Goal: Find specific page/section: Find specific page/section

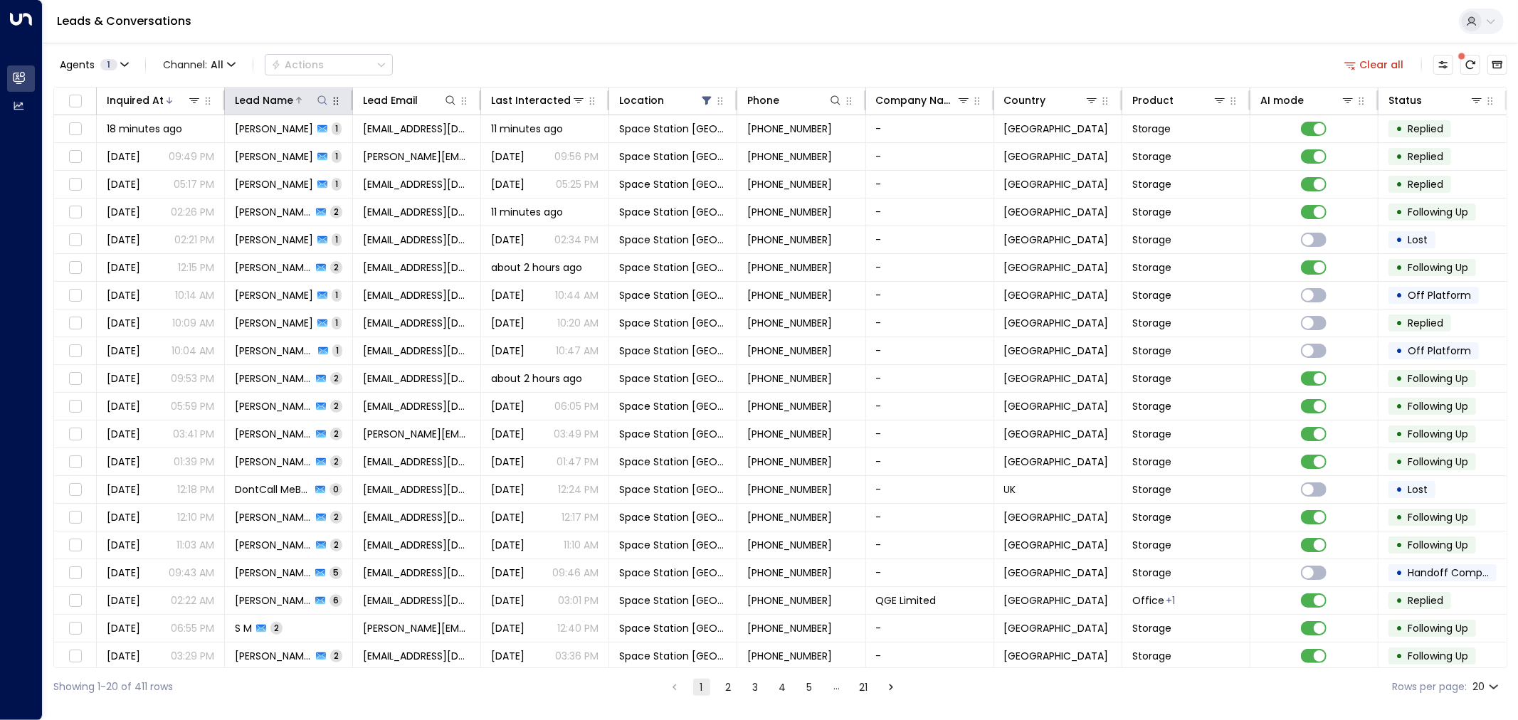
click at [326, 104] on icon at bounding box center [322, 99] width 9 height 9
type input "*********"
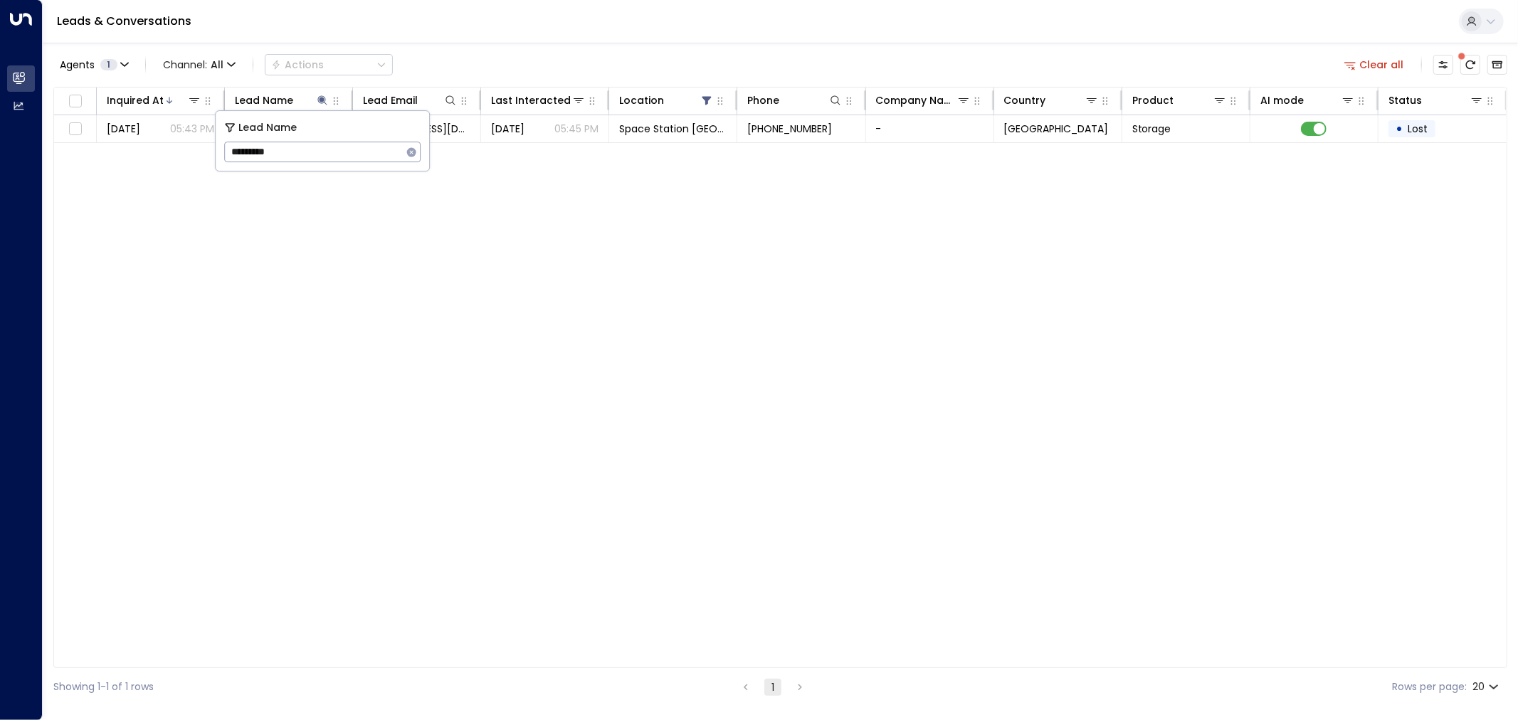
click at [603, 480] on div "Inquired At Lead Name Lead Email Last Interacted Location Phone Company Name Co…" at bounding box center [780, 377] width 1454 height 581
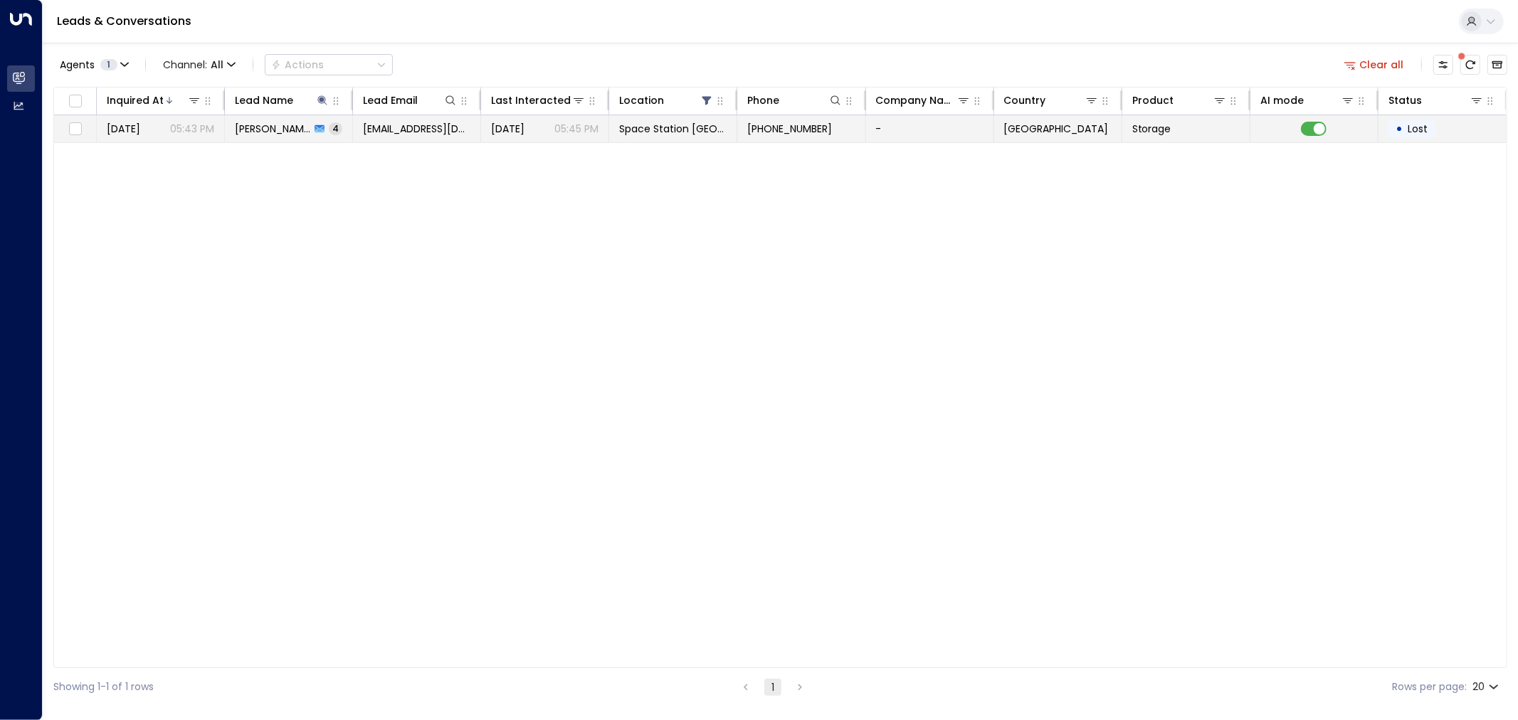
click at [409, 122] on span "[EMAIL_ADDRESS][DOMAIN_NAME]" at bounding box center [416, 129] width 107 height 14
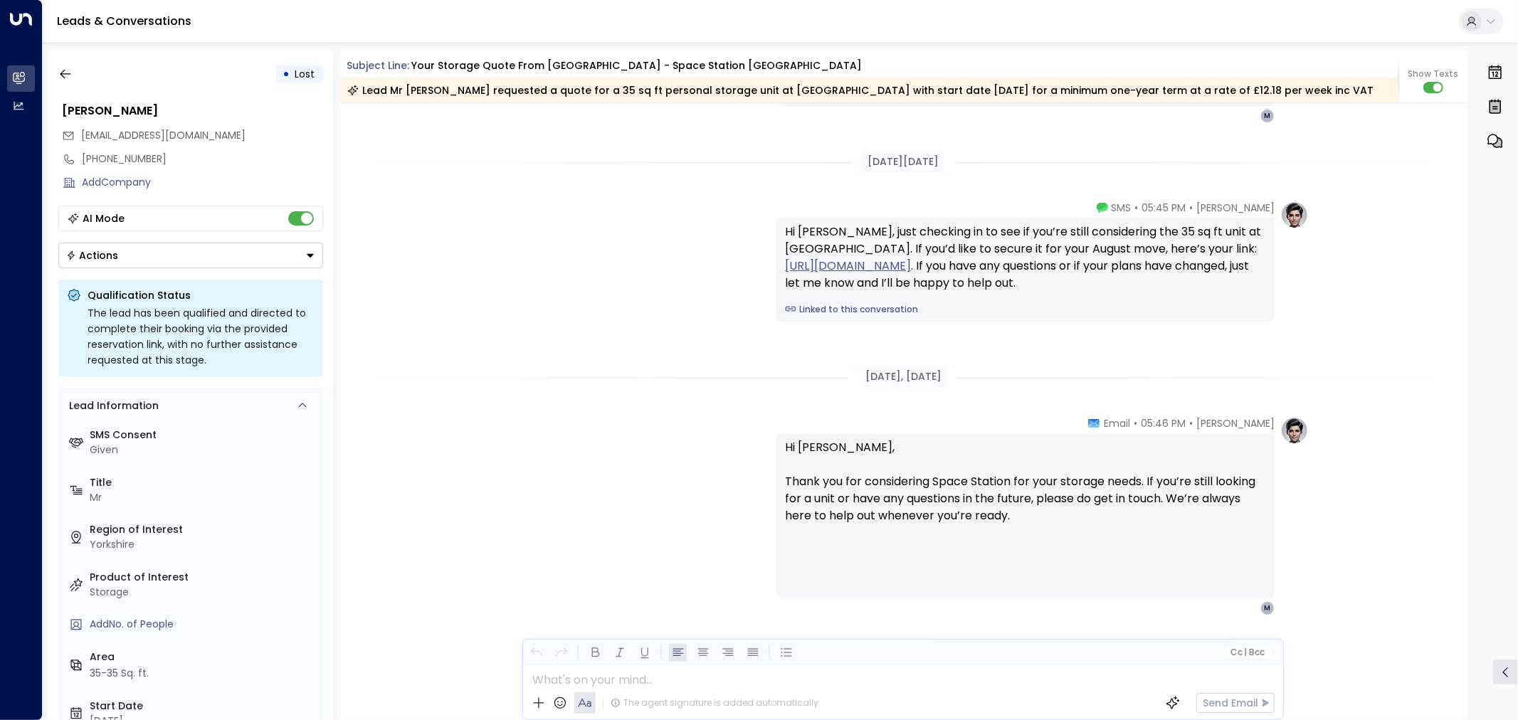
scroll to position [2154, 0]
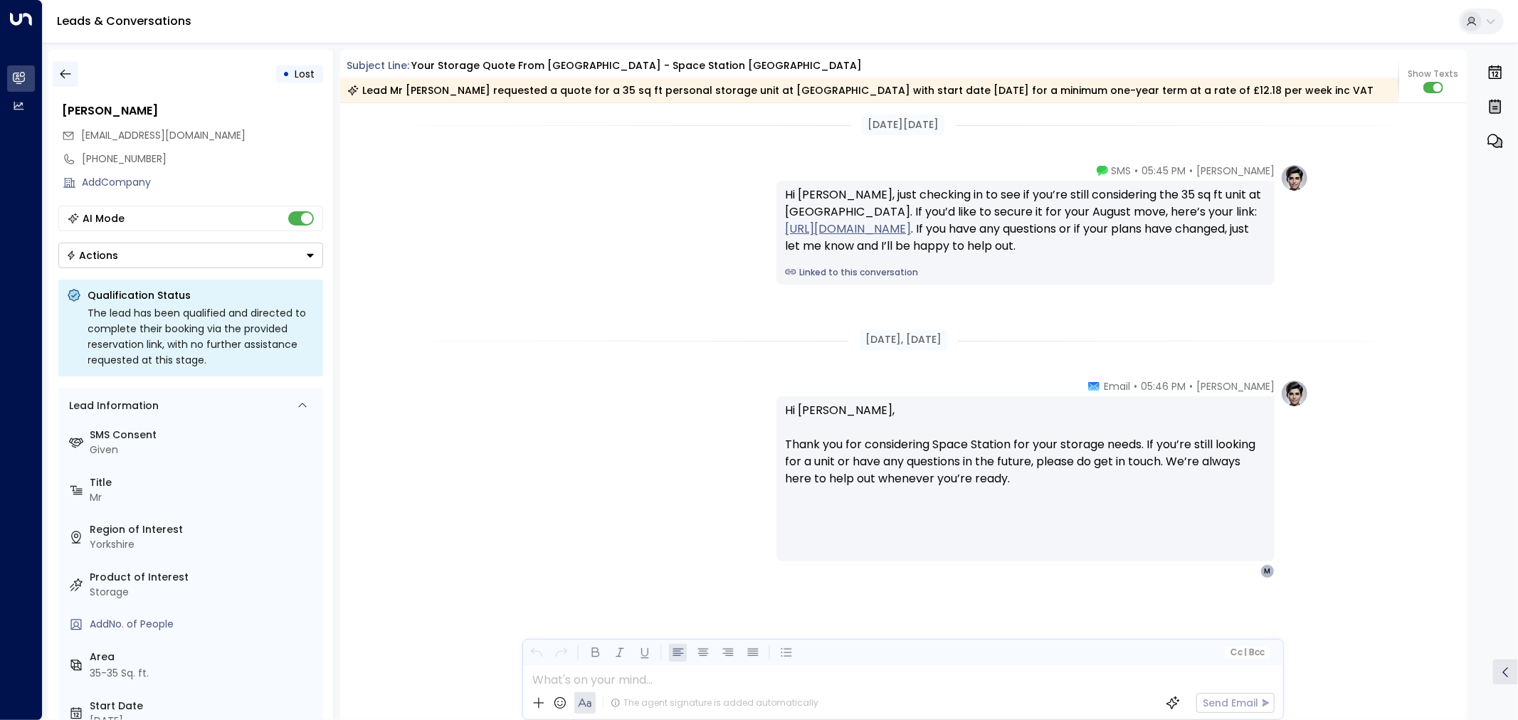
click at [70, 69] on icon "button" at bounding box center [65, 74] width 14 height 14
